Goal: Task Accomplishment & Management: Use online tool/utility

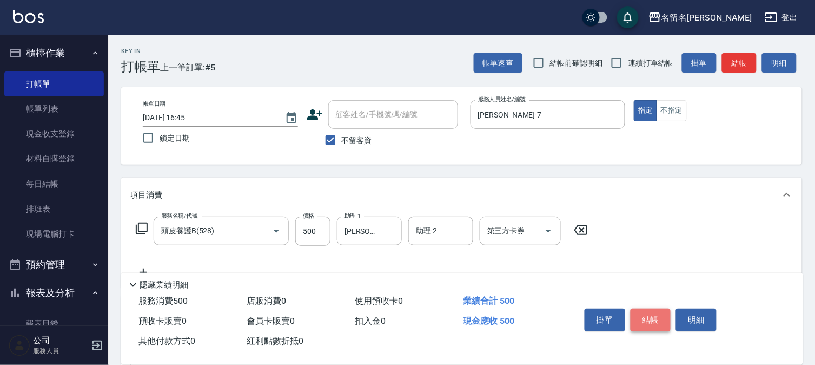
click at [655, 318] on button "結帳" at bounding box center [651, 319] width 41 height 23
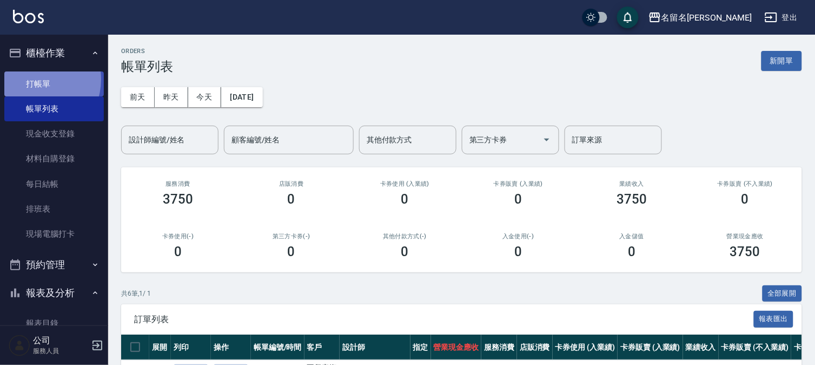
click at [34, 79] on link "打帳單" at bounding box center [54, 83] width 100 height 25
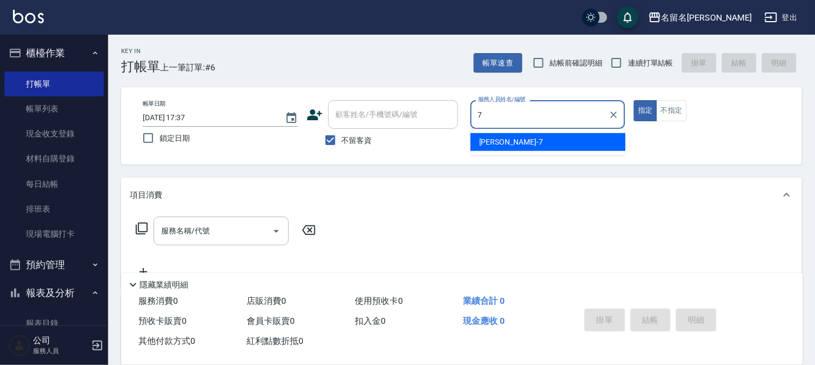
type input "[PERSON_NAME]-7"
type button "true"
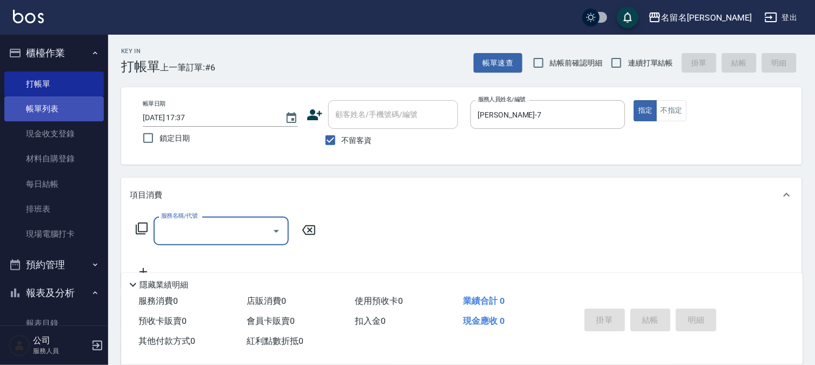
click at [30, 103] on link "帳單列表" at bounding box center [54, 108] width 100 height 25
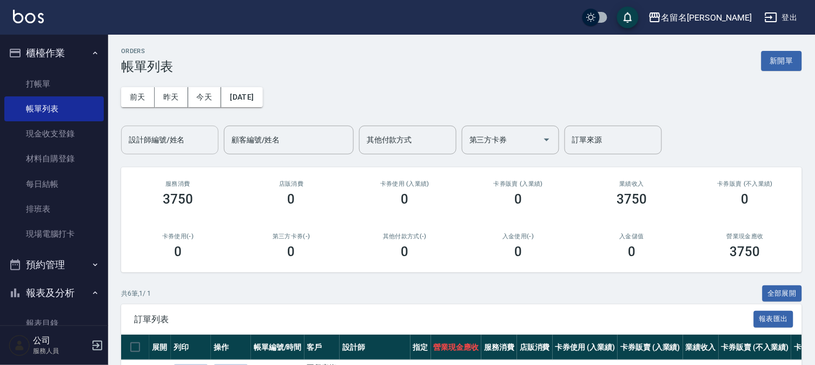
drag, startPoint x: 182, startPoint y: 143, endPoint x: 182, endPoint y: 150, distance: 7.6
click at [182, 142] on input "設計師編號/姓名" at bounding box center [170, 139] width 88 height 19
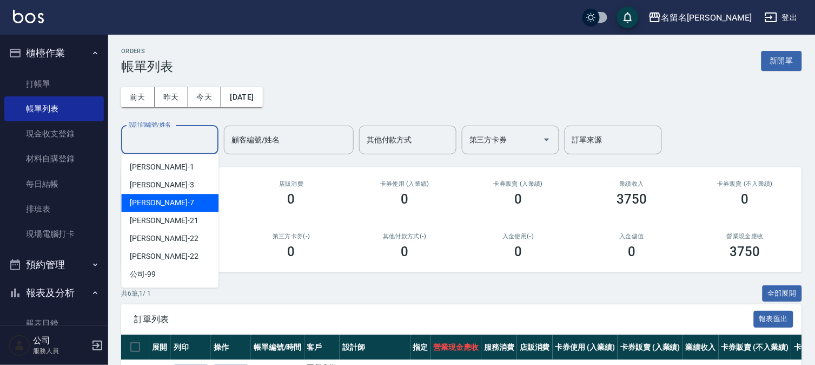
click at [207, 195] on div "[PERSON_NAME]-7" at bounding box center [169, 203] width 97 height 18
type input "[PERSON_NAME]-7"
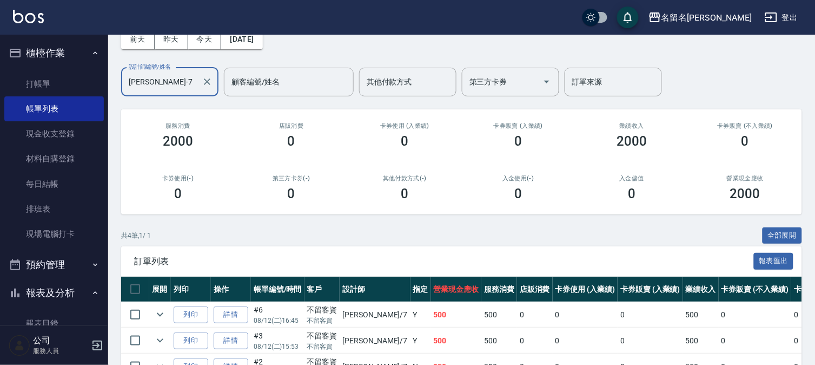
scroll to position [120, 0]
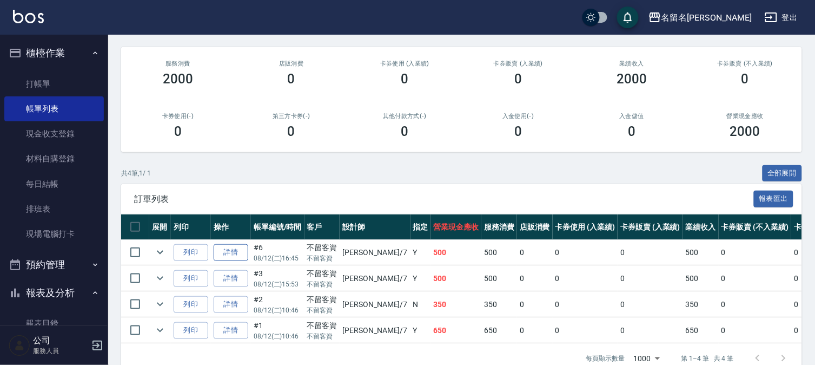
click at [242, 250] on link "詳情" at bounding box center [231, 252] width 35 height 17
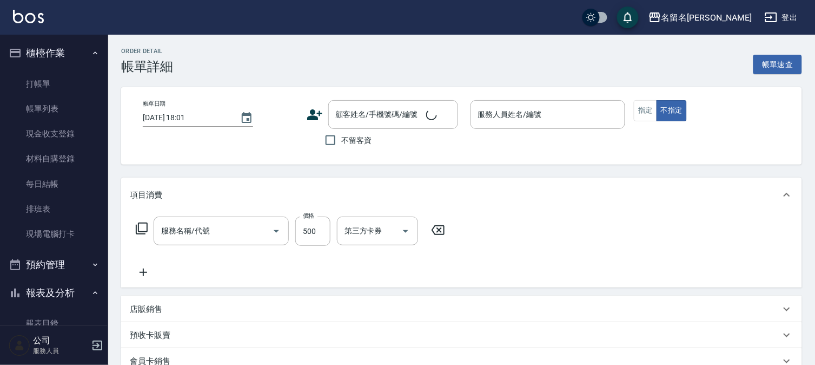
type input "[DATE] 16:45"
checkbox input "true"
type input "[PERSON_NAME]-7"
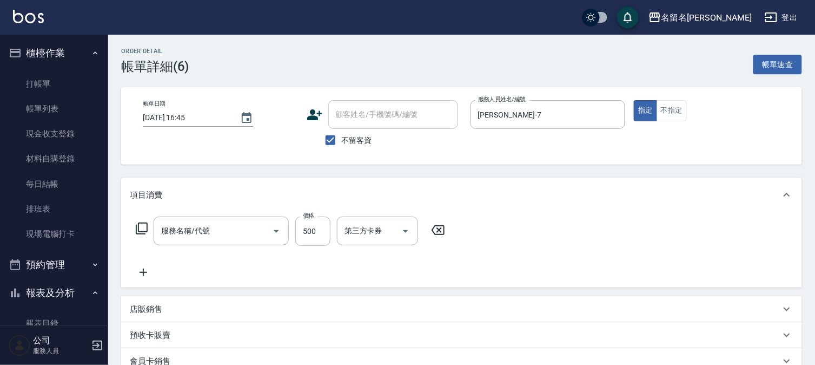
type input "頭皮養護B(528)"
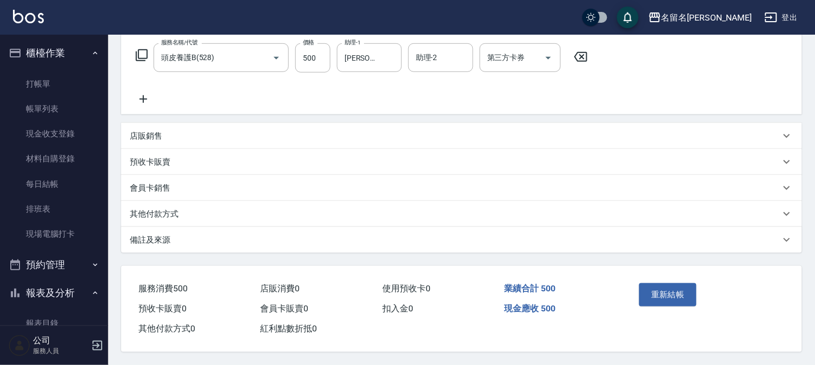
click at [153, 130] on p "店販銷售" at bounding box center [146, 135] width 32 height 11
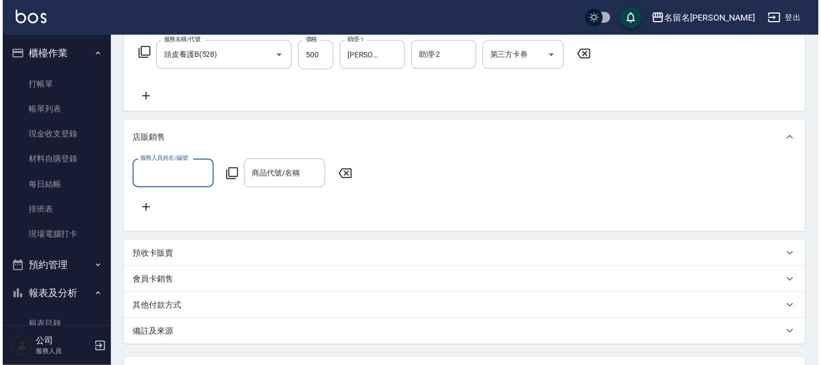
scroll to position [0, 0]
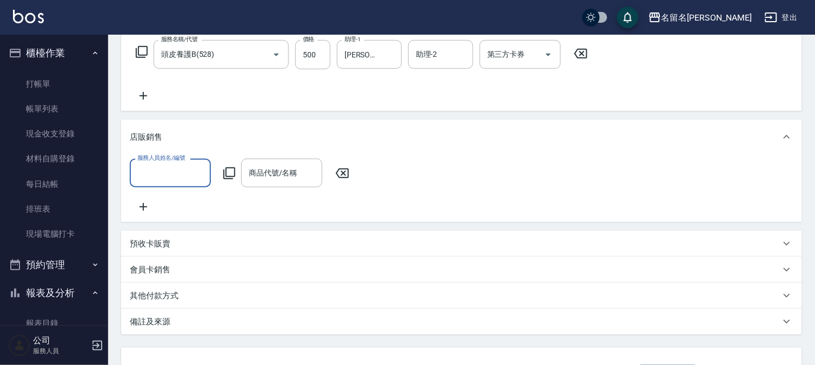
click at [161, 170] on input "服務人員姓名/編號" at bounding box center [170, 172] width 71 height 19
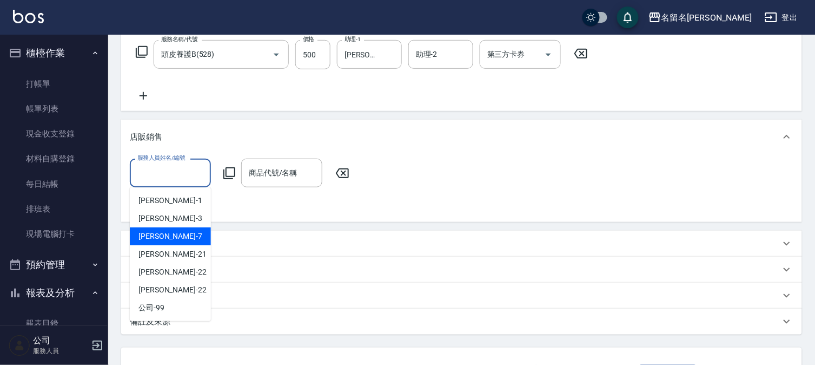
click at [166, 236] on span "[PERSON_NAME]-7" at bounding box center [171, 235] width 64 height 11
type input "[PERSON_NAME]-7"
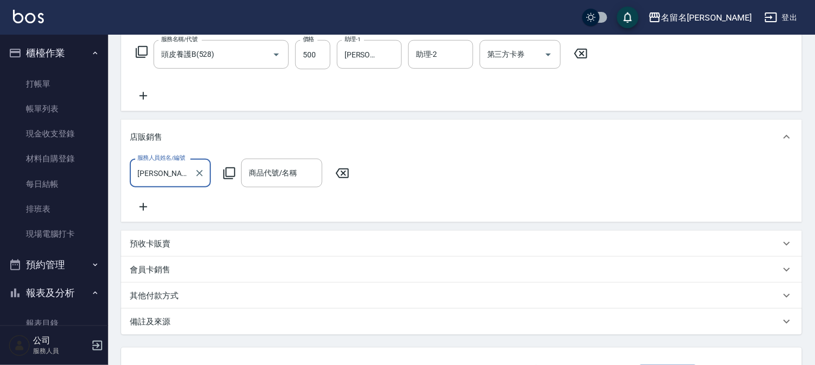
click at [229, 175] on icon at bounding box center [229, 173] width 12 height 12
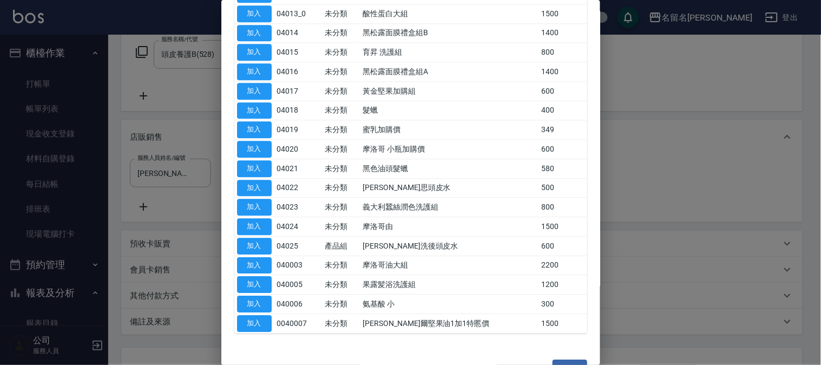
scroll to position [707, 0]
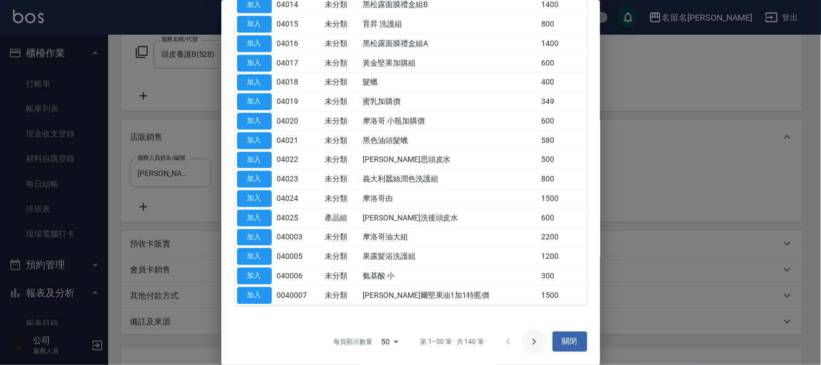
click at [527, 341] on icon "Go to next page" at bounding box center [533, 341] width 13 height 13
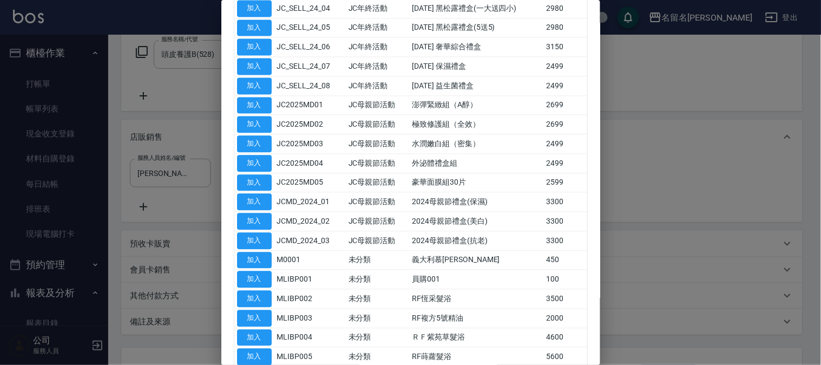
scroll to position [629, 0]
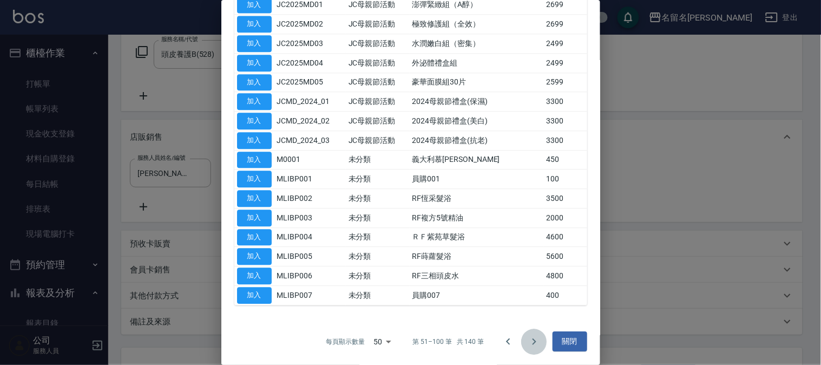
click at [532, 339] on icon "Go to next page" at bounding box center [534, 341] width 4 height 6
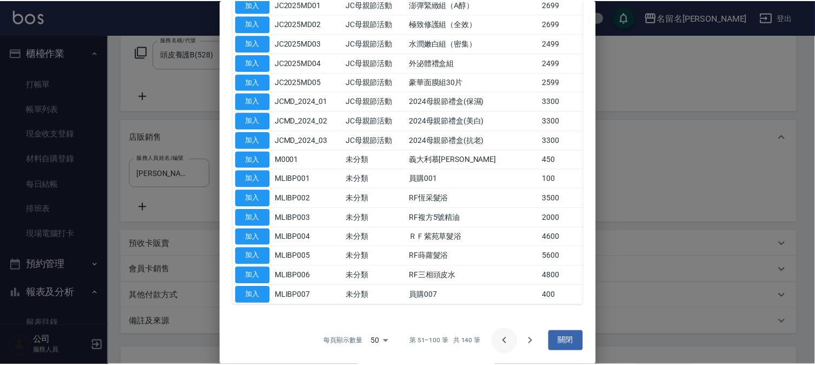
scroll to position [436, 0]
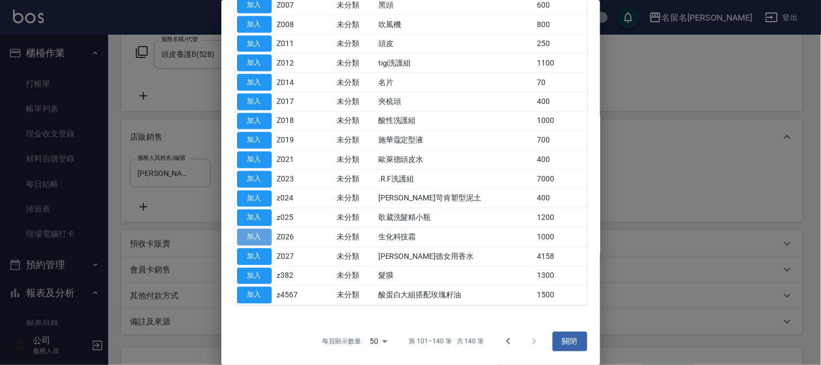
click at [262, 235] on button "加入" at bounding box center [254, 237] width 35 height 17
type input "生化科技霜"
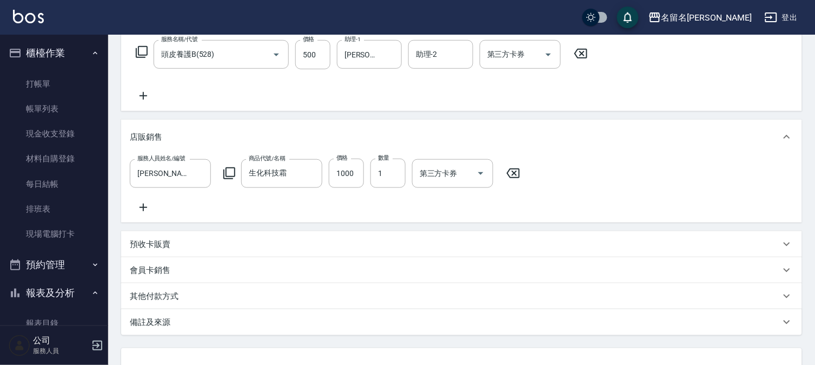
scroll to position [271, 0]
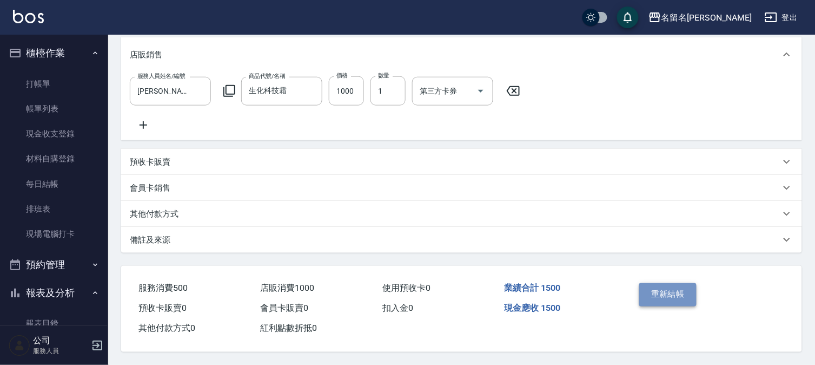
click at [683, 286] on button "重新結帳" at bounding box center [667, 294] width 57 height 23
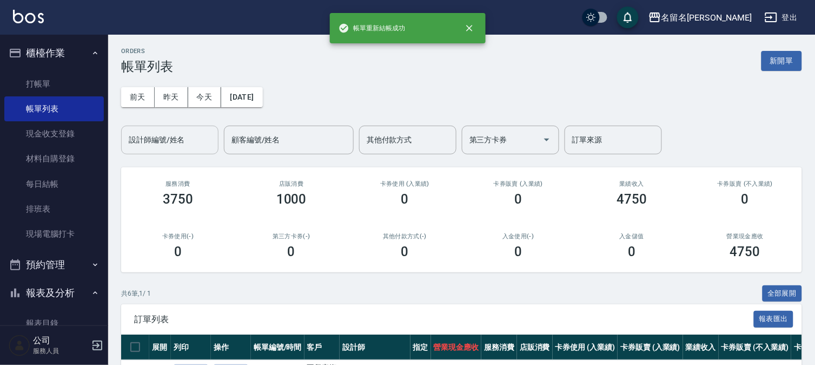
click at [148, 127] on div "設計師編號/姓名" at bounding box center [169, 140] width 97 height 29
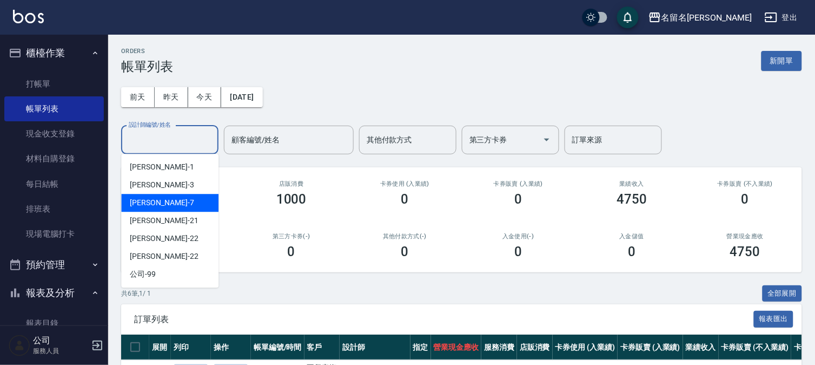
click at [154, 195] on div "[PERSON_NAME]-7" at bounding box center [169, 203] width 97 height 18
type input "[PERSON_NAME]-7"
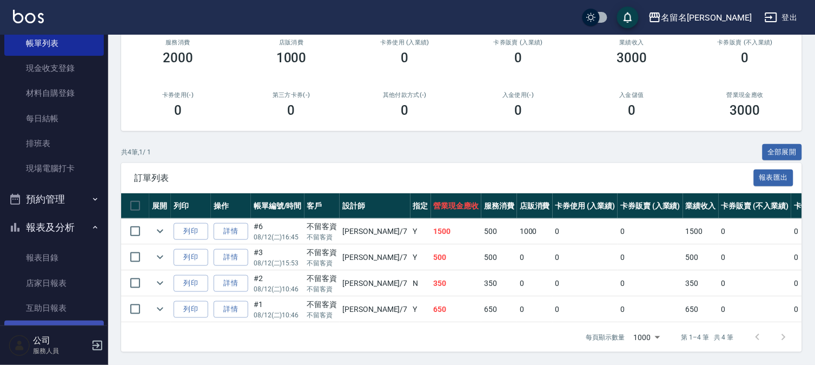
scroll to position [120, 0]
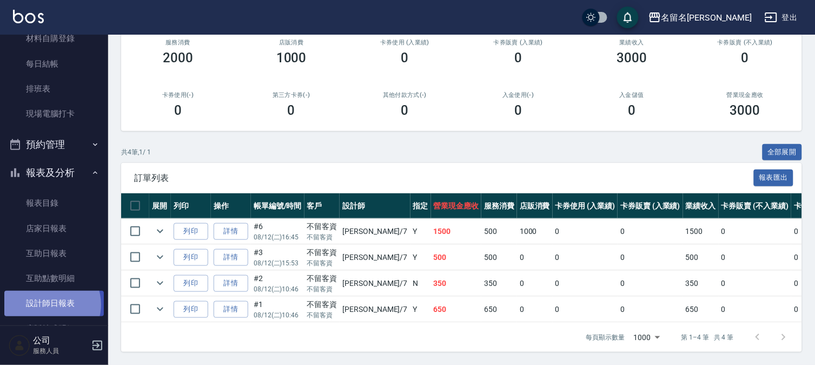
click at [50, 304] on link "設計師日報表" at bounding box center [54, 303] width 100 height 25
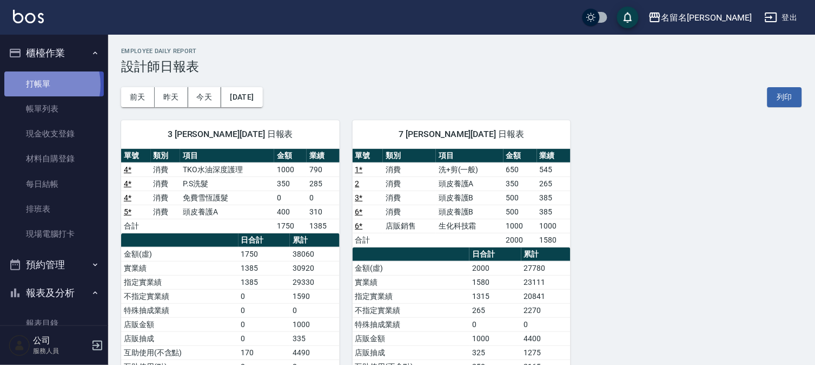
click at [41, 84] on link "打帳單" at bounding box center [54, 83] width 100 height 25
